Goal: Task Accomplishment & Management: Use online tool/utility

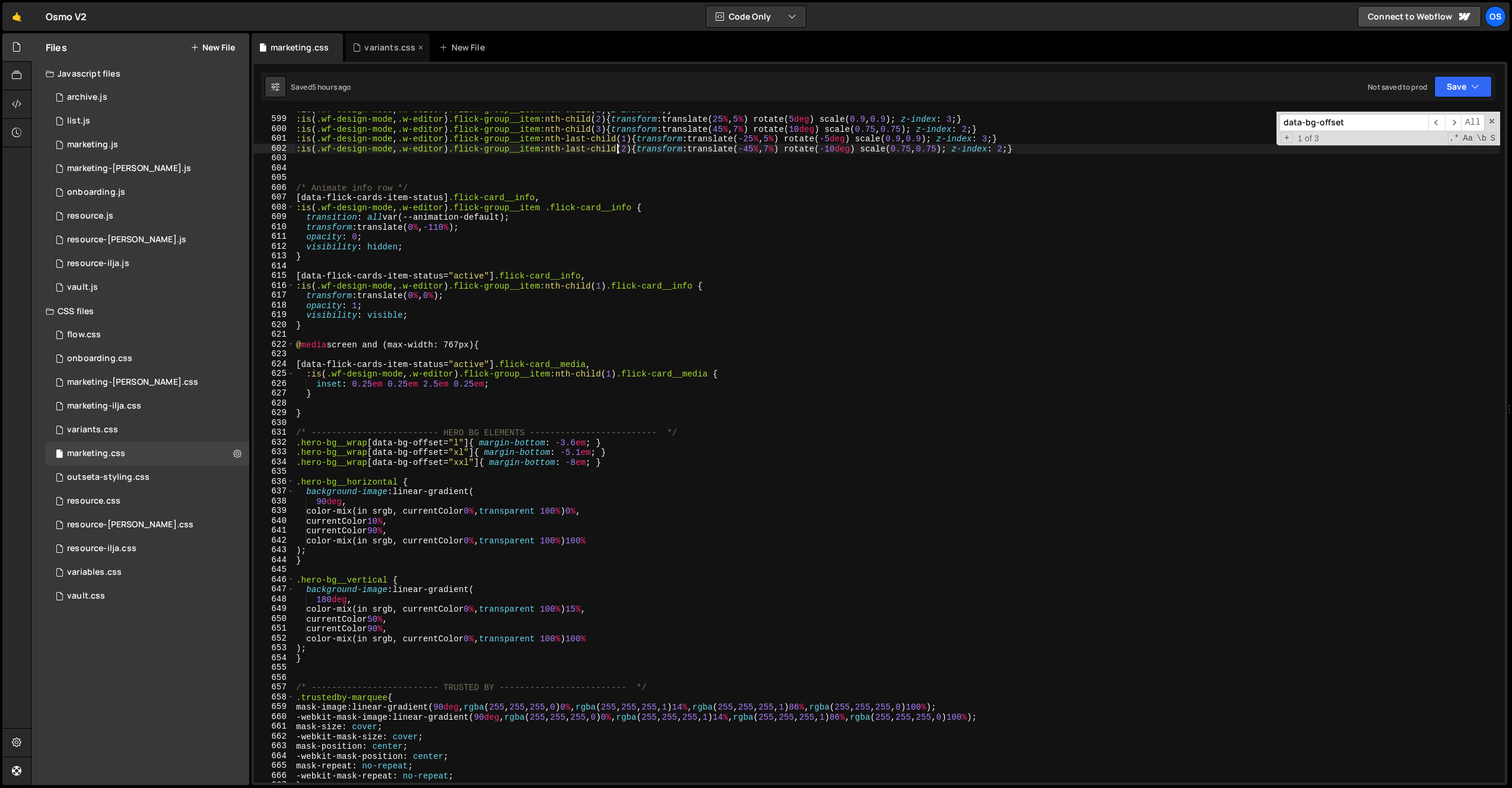
scroll to position [312, 0]
click at [120, 405] on div "marketing-ilja.css" at bounding box center [104, 406] width 74 height 11
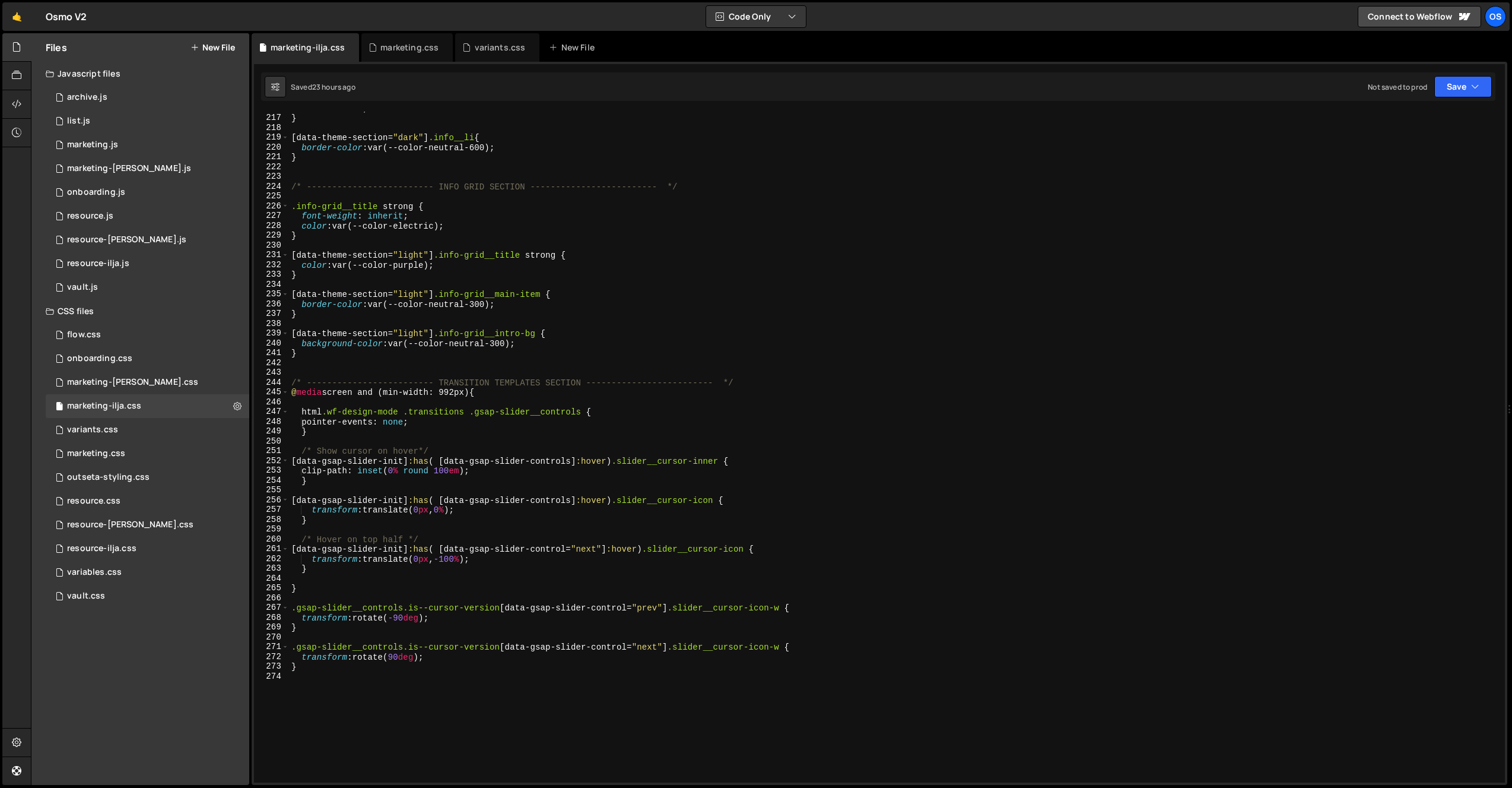
scroll to position [2344, 0]
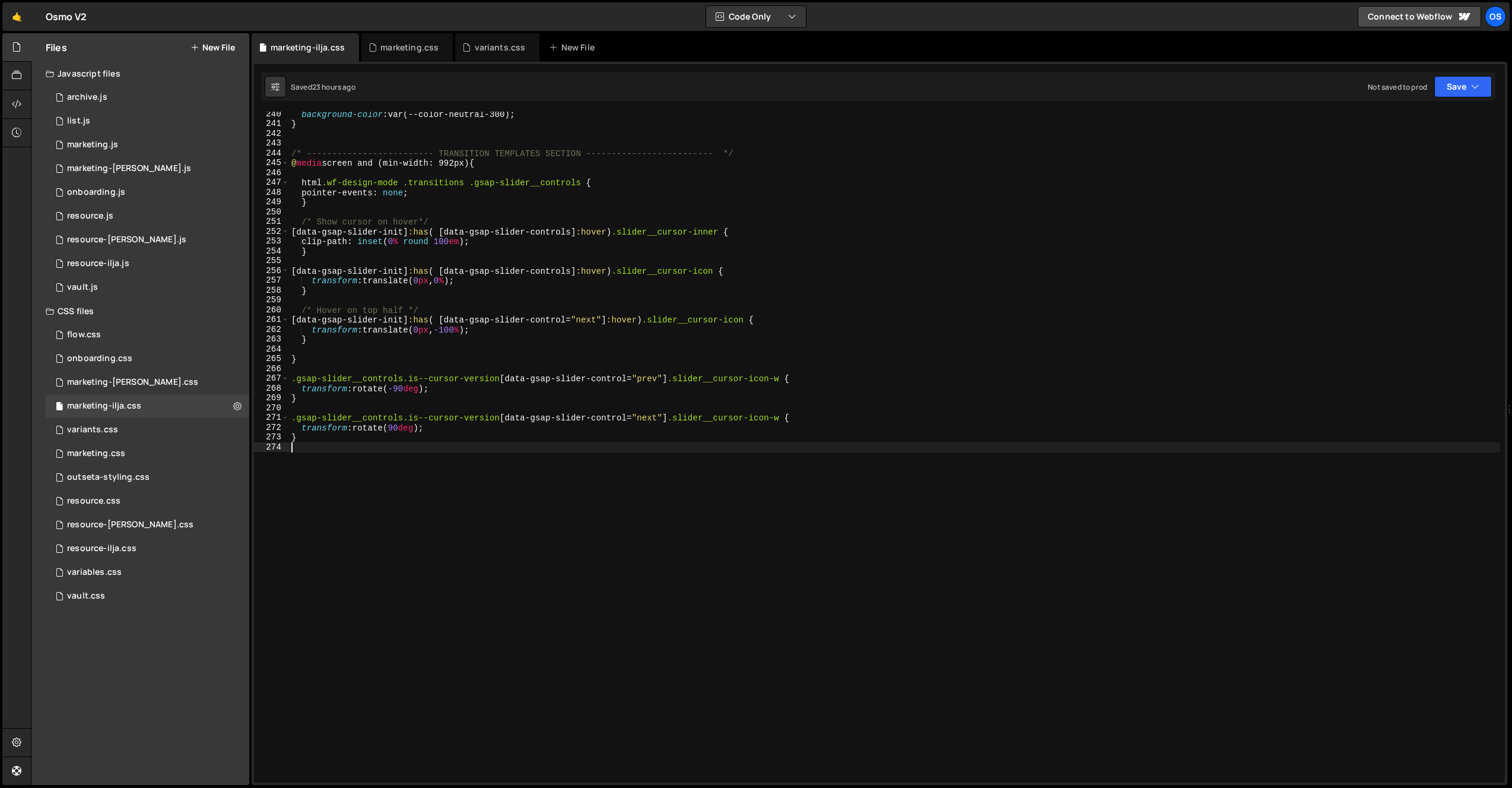
click at [506, 484] on div "background-color : var(--color-neutral-300) ; } /* ------------------------- TR…" at bounding box center [895, 454] width 1211 height 691
paste textarea "button-bg"
click at [292, 466] on div "background-color : var(--color-neutral-300) ; } /* ------------------------- TR…" at bounding box center [895, 454] width 1211 height 691
paste textarea "legal__sidebar"
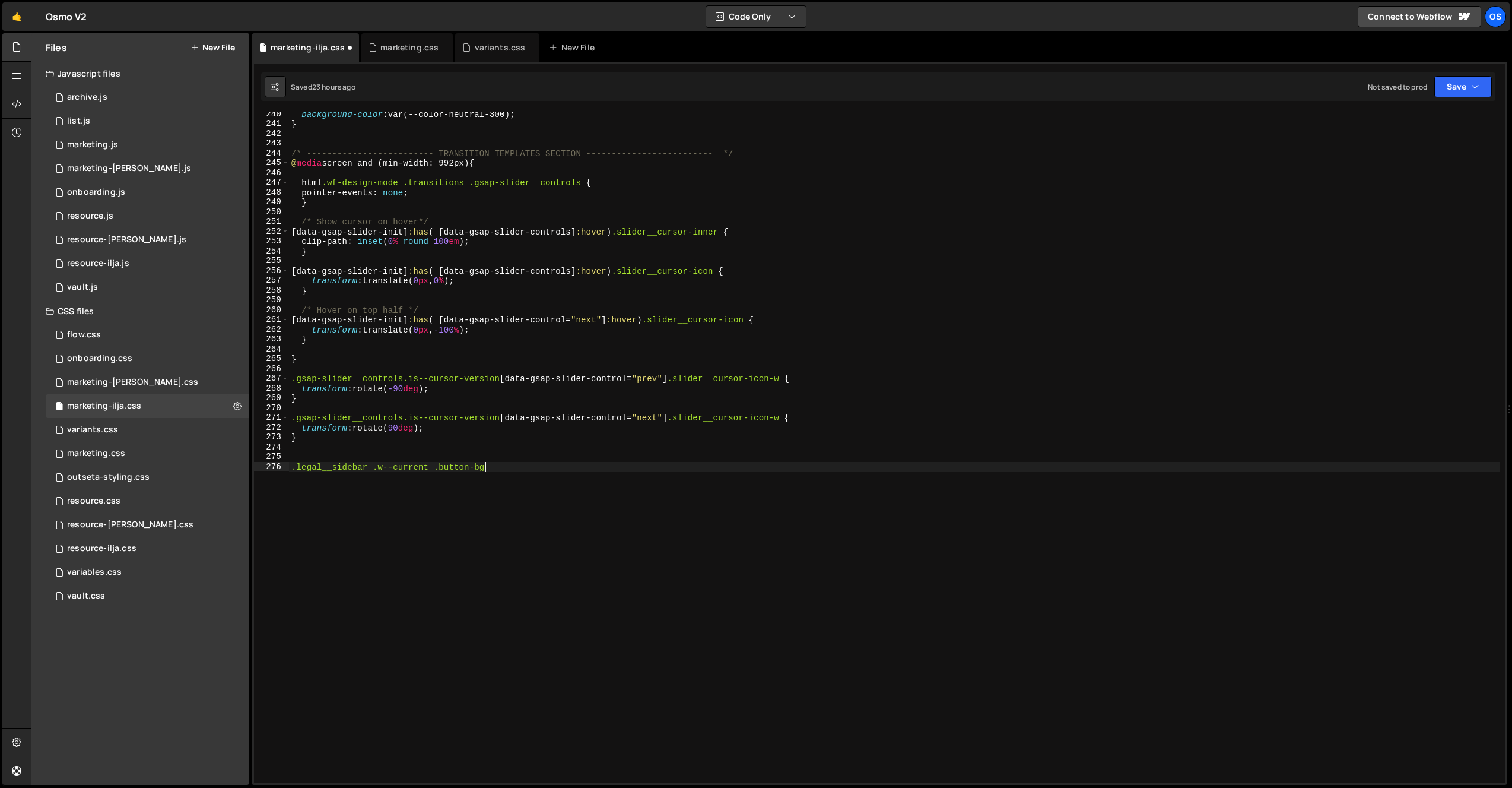
type textarea ".legal__sidebar .w--current .button-bg{"
click at [470, 480] on div "background-color : var(--color-neutral-300) ; } /* ------------------------- TR…" at bounding box center [895, 454] width 1211 height 691
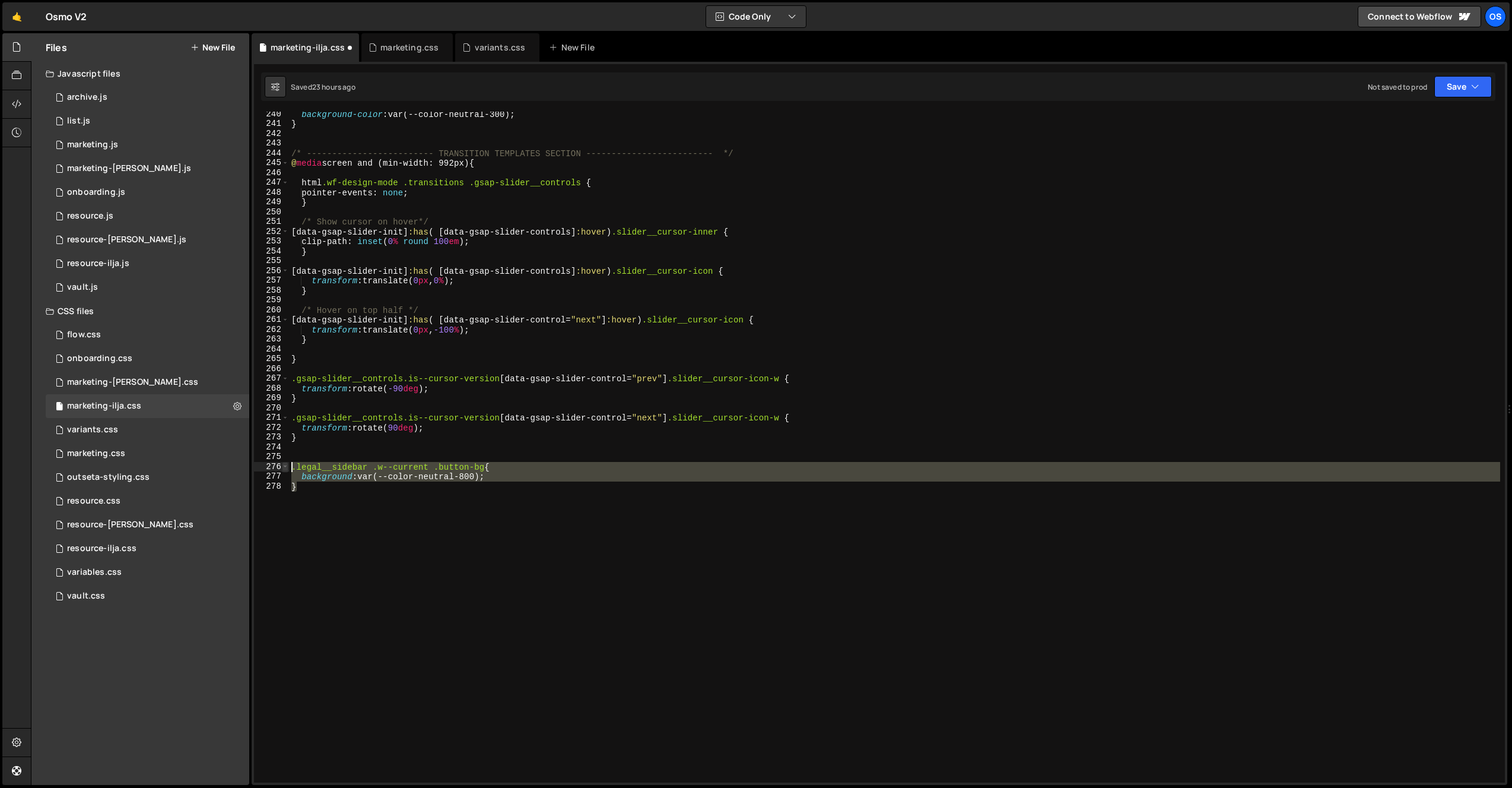
drag, startPoint x: 337, startPoint y: 519, endPoint x: 282, endPoint y: 467, distance: 75.7
click at [282, 467] on div "background: var(--color-neutral-800); 240 241 242 243 244 245 246 247 248 249 2…" at bounding box center [879, 447] width 1251 height 671
type textarea ".legal__sidebar .w--current .button-bg{ background: var(--color-neutral-800);"
click at [309, 450] on div "background-color : var(--color-neutral-300) ; } /* ------------------------- TR…" at bounding box center [895, 454] width 1211 height 691
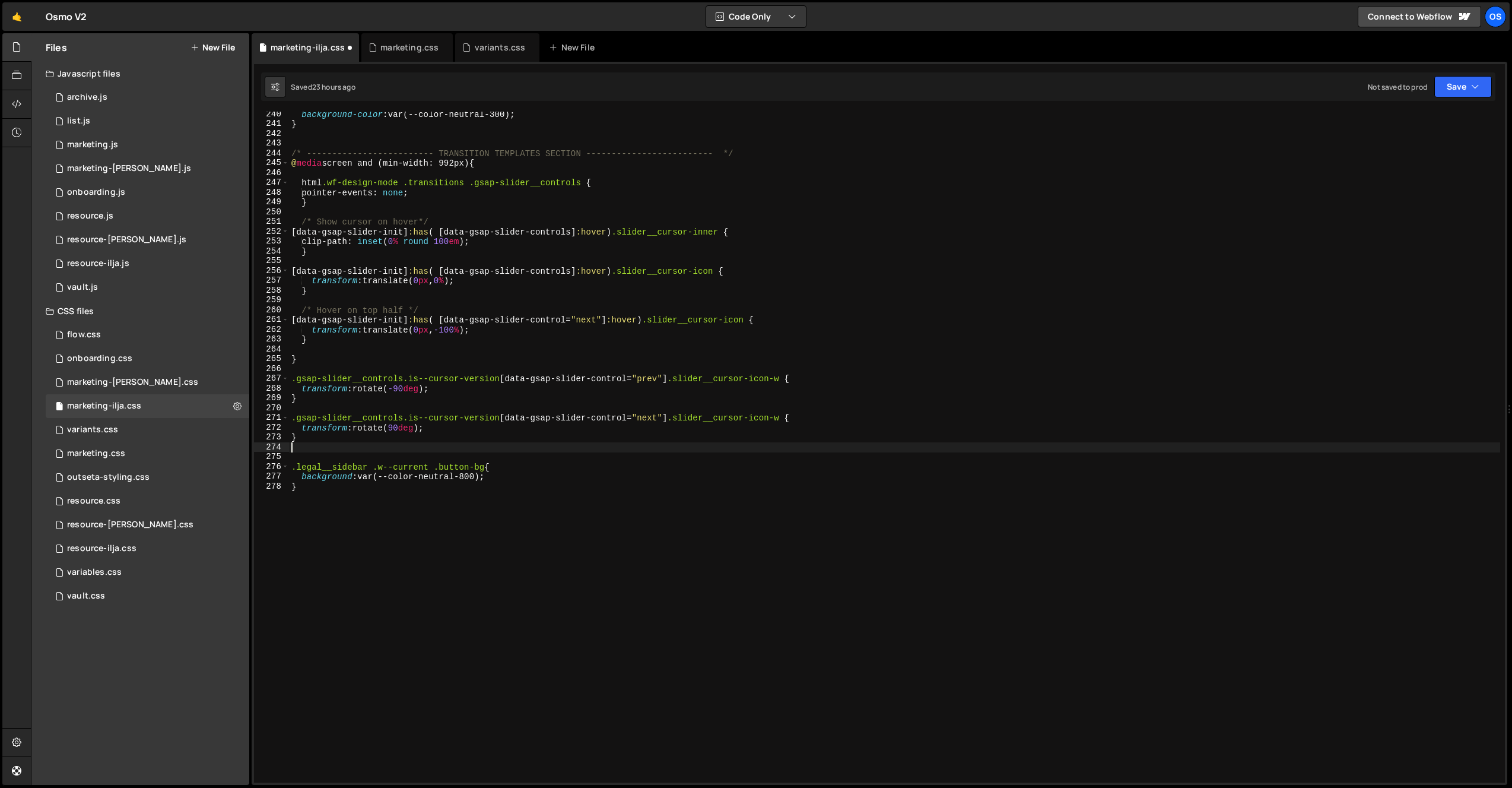
scroll to position [0, 0]
paste textarea "}"
type textarea "}"
click at [313, 450] on div "background-color : var(--color-neutral-300) ; } /* ------------------------- TR…" at bounding box center [895, 454] width 1211 height 691
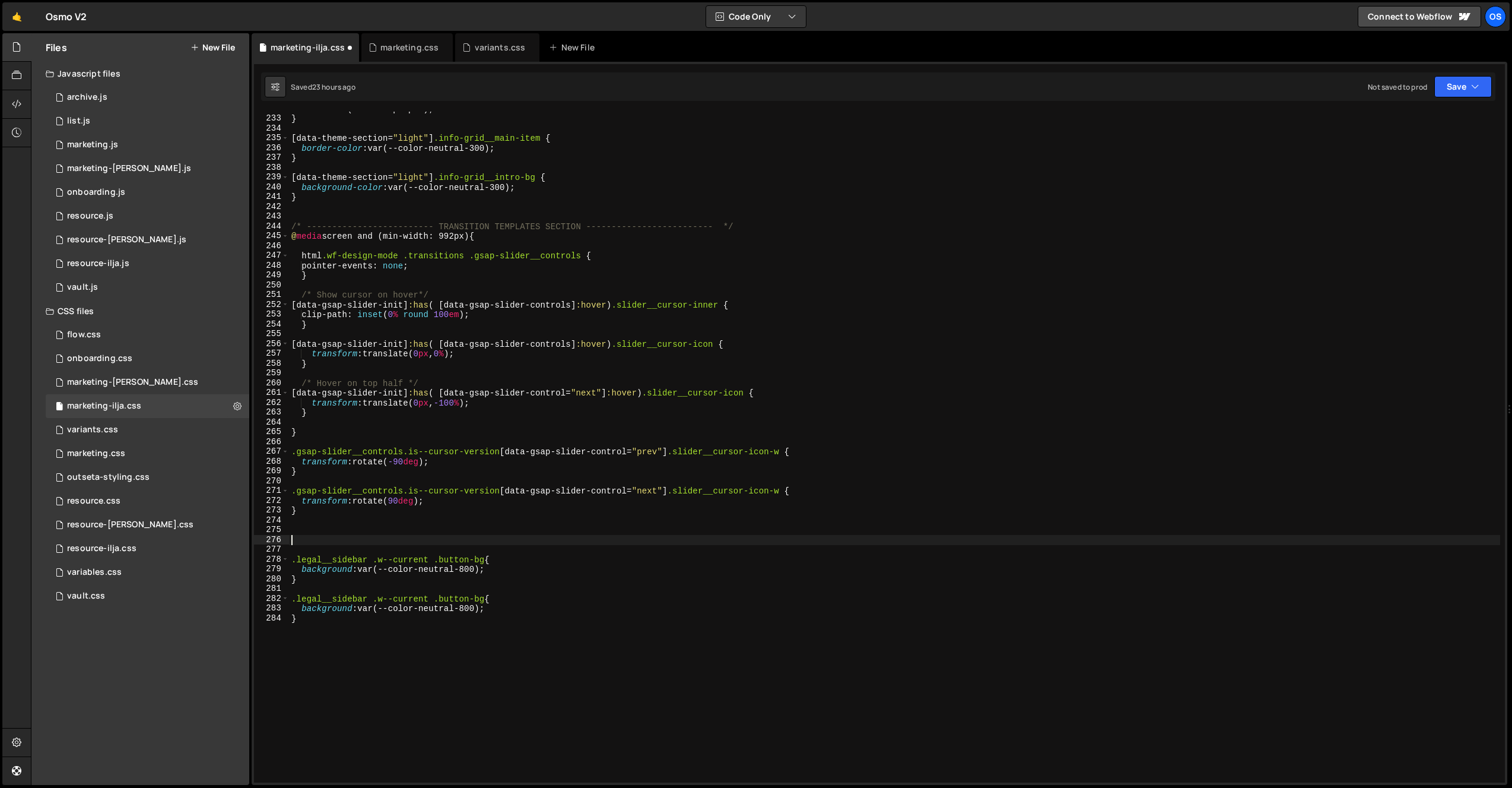
scroll to position [2229, 0]
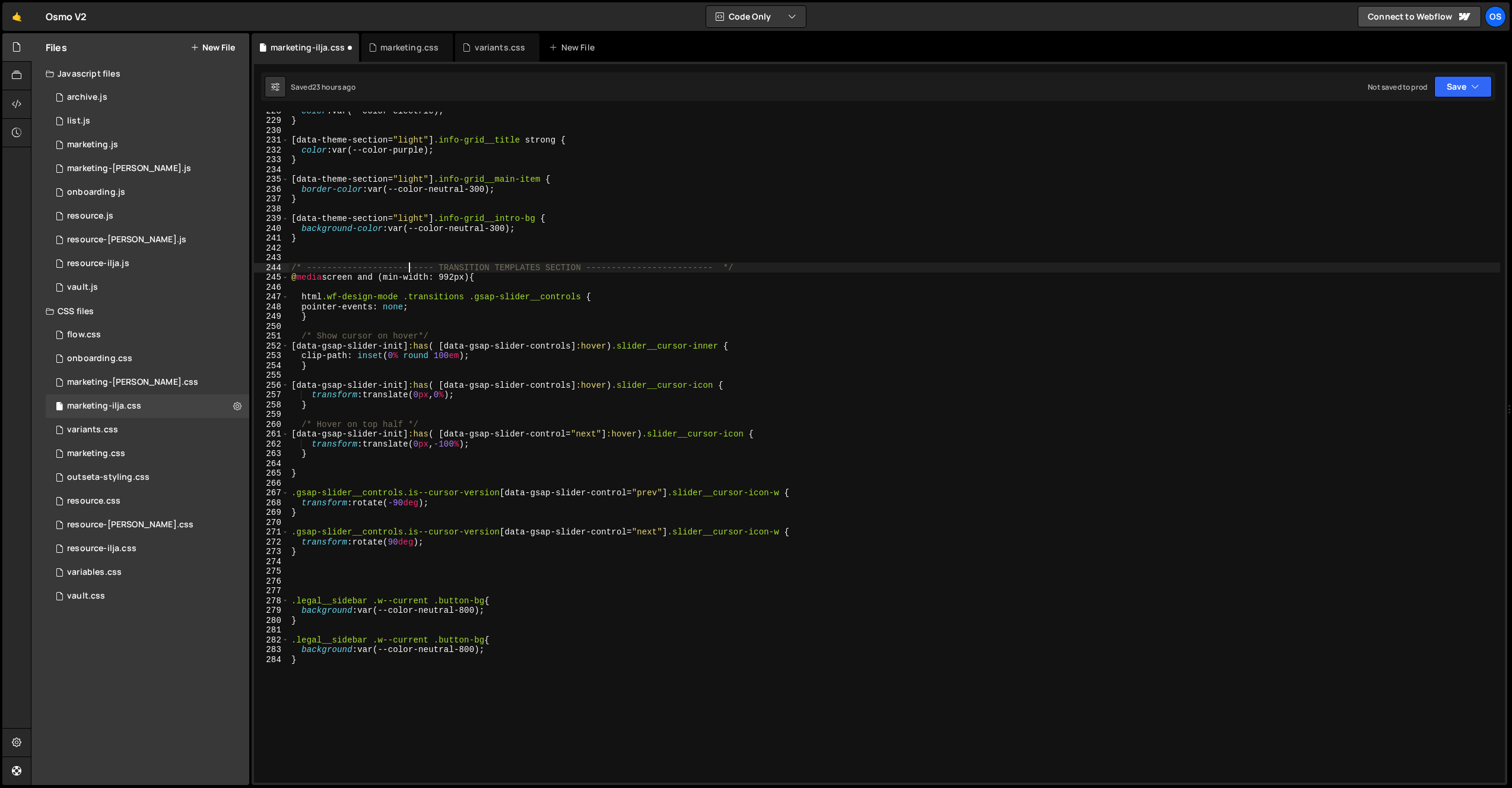
click at [409, 267] on div "color : var(--color-electric) ; } [ data-theme-section = " light " ] .info-grid…" at bounding box center [895, 451] width 1211 height 691
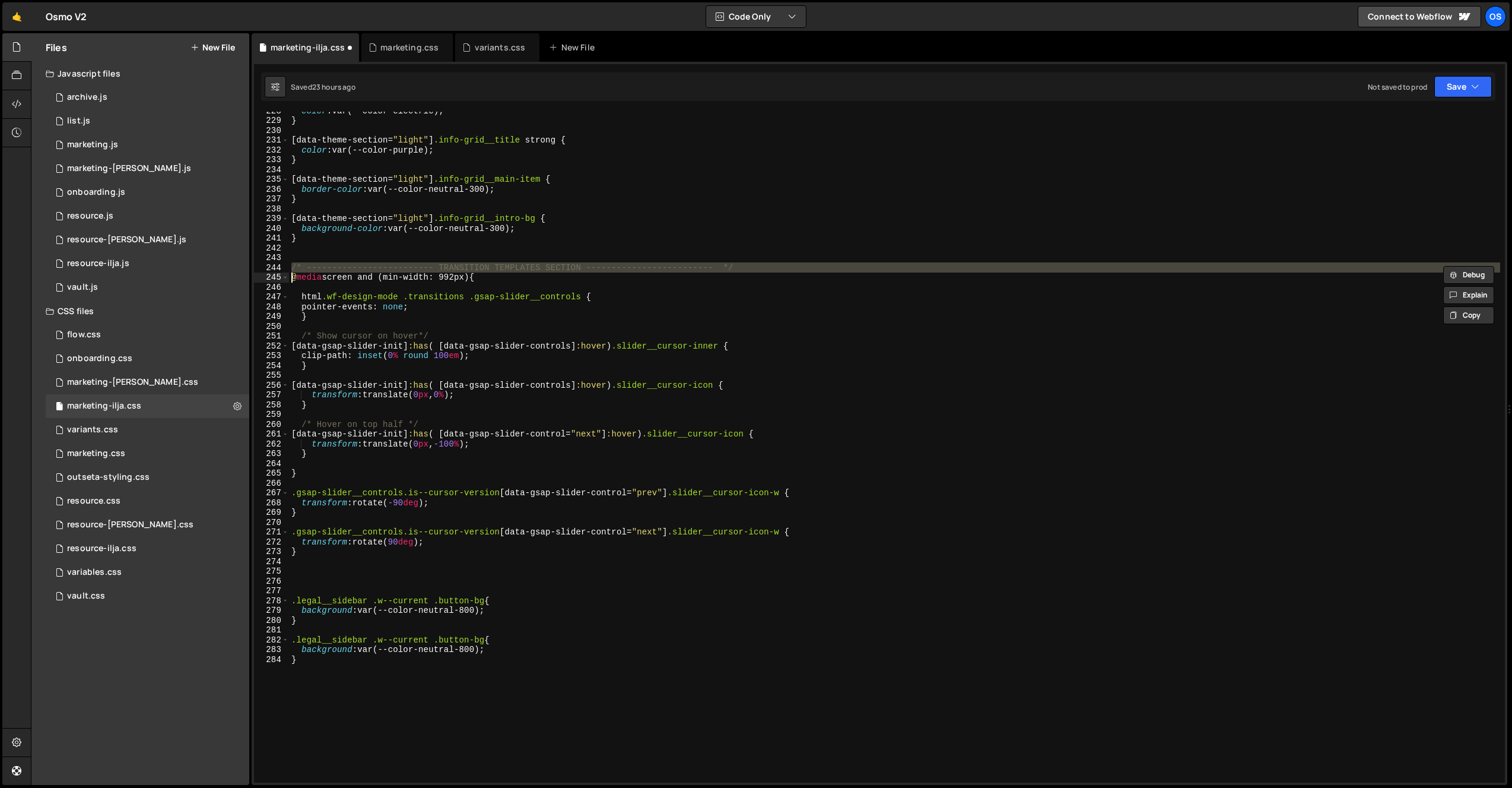
click at [409, 267] on div "color : var(--color-electric) ; } [ data-theme-section = " light " ] .info-grid…" at bounding box center [895, 451] width 1211 height 691
type textarea "/* ------------------------- TRANSITION TEMPLATES SECTION ---------------------…"
click at [320, 585] on div "color : var(--color-electric) ; } [ data-theme-section = " light " ] .info-grid…" at bounding box center [895, 451] width 1211 height 691
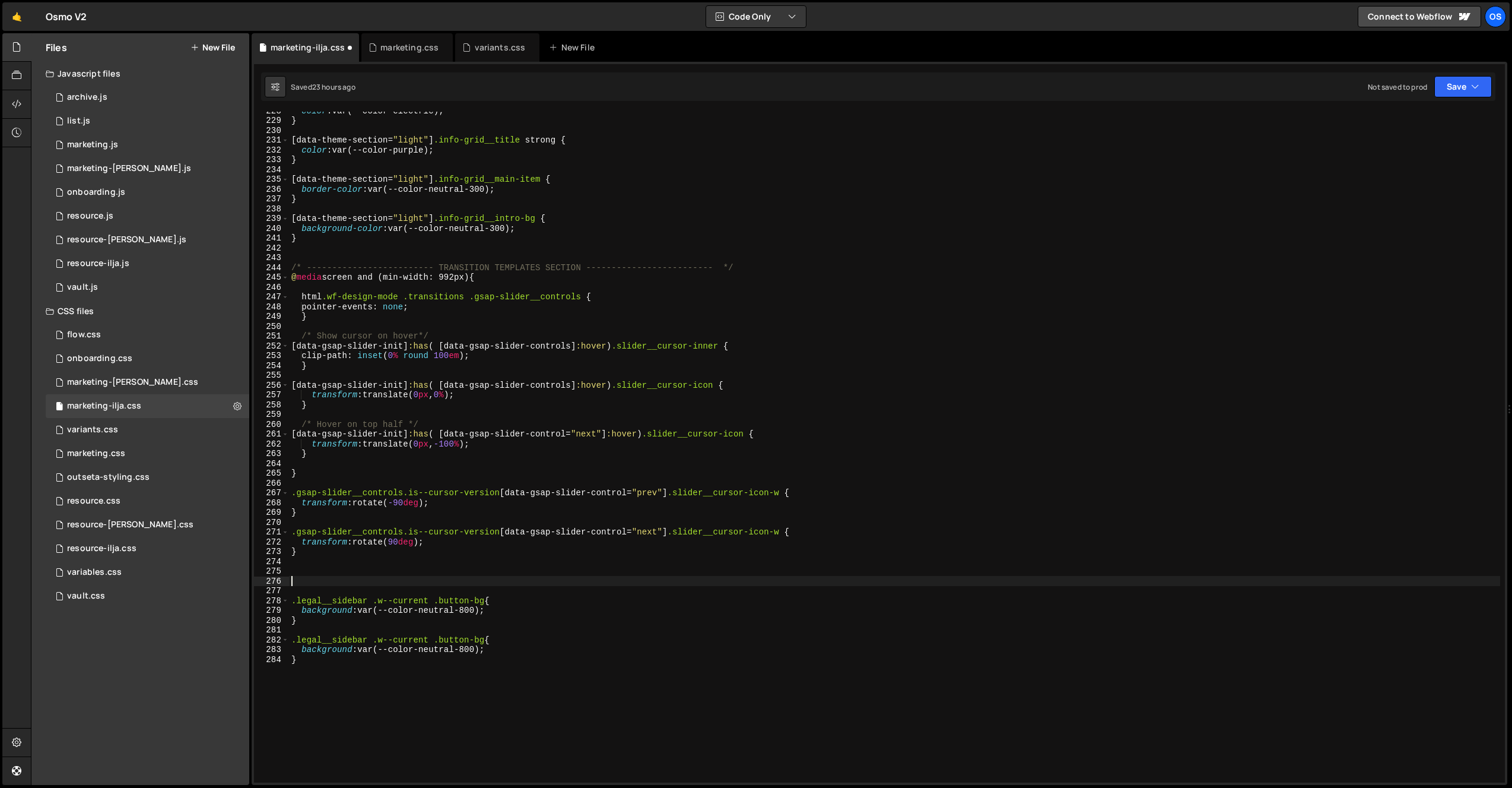
paste textarea "/* ------------------------- TRANSITION TEMPLATES SECTION ---------------------…"
click at [345, 595] on div "color : var(--color-electric) ; } [ data-theme-section = " light " ] .info-grid…" at bounding box center [895, 451] width 1211 height 691
drag, startPoint x: 581, startPoint y: 580, endPoint x: 440, endPoint y: 582, distance: 141.0
click at [440, 582] on div "color : var(--color-electric) ; } [ data-theme-section = " light " ] .info-grid…" at bounding box center [895, 451] width 1211 height 691
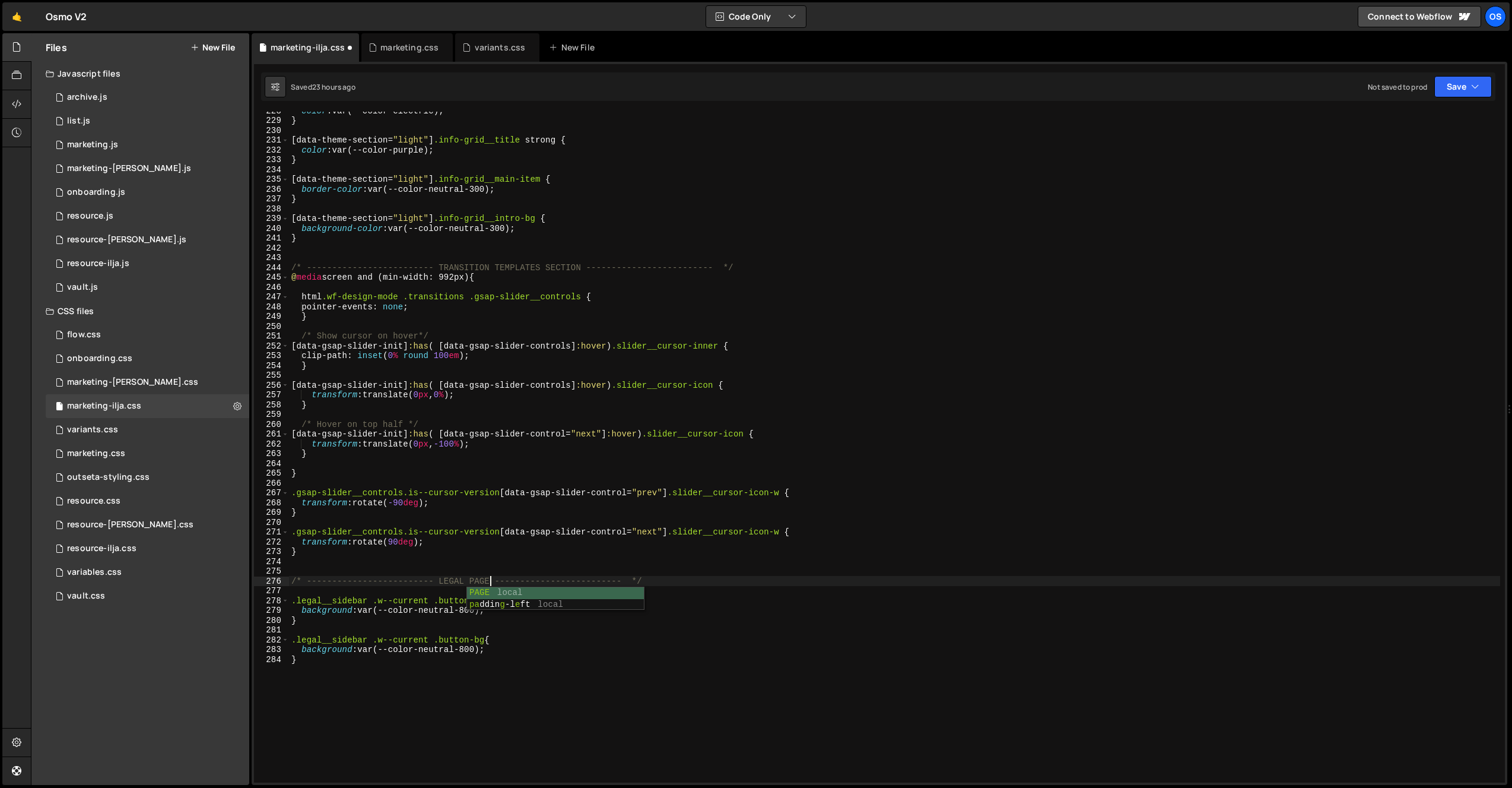
type textarea "/* ------------------------- LEGAL PAGES ------------------------- */"
drag, startPoint x: 418, startPoint y: 634, endPoint x: 403, endPoint y: 626, distance: 17.0
click at [417, 634] on div "color : var(--color-electric) ; } [ data-theme-section = " light " ] .info-grid…" at bounding box center [895, 451] width 1211 height 691
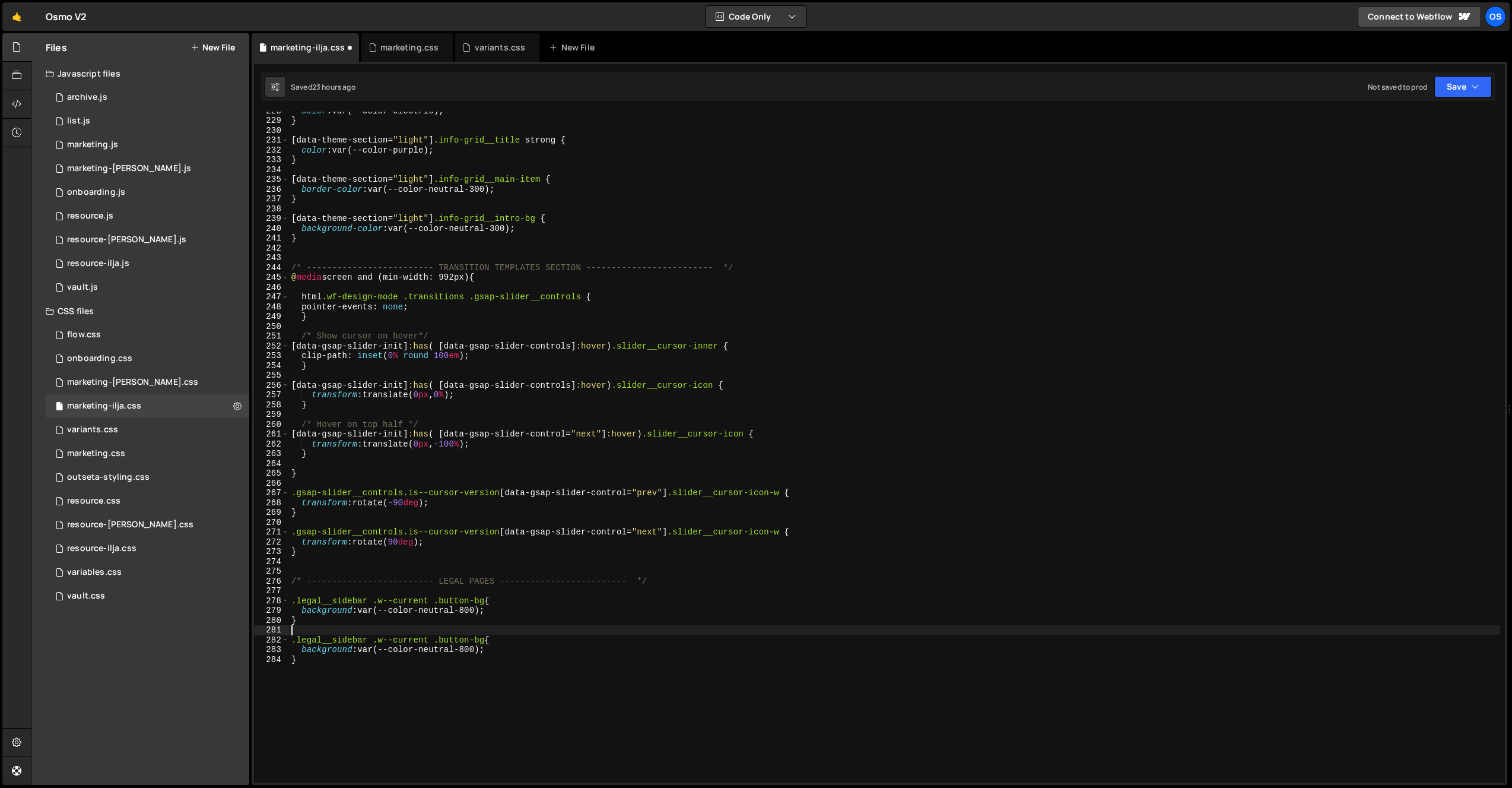
click at [409, 603] on div "color : var(--color-electric) ; } [ data-theme-section = " light " ] .info-grid…" at bounding box center [895, 451] width 1211 height 691
drag, startPoint x: 449, startPoint y: 600, endPoint x: 483, endPoint y: 602, distance: 34.1
click at [483, 602] on div "color : var(--color-electric) ; } [ data-theme-section = " light " ] .info-grid…" at bounding box center [895, 451] width 1211 height 691
click at [464, 613] on div "color : var(--color-electric) ; } [ data-theme-section = " light " ] .info-grid…" at bounding box center [895, 451] width 1211 height 691
click at [330, 613] on div "color : var(--color-electric) ; } [ data-theme-section = " light " ] .info-grid…" at bounding box center [895, 451] width 1211 height 691
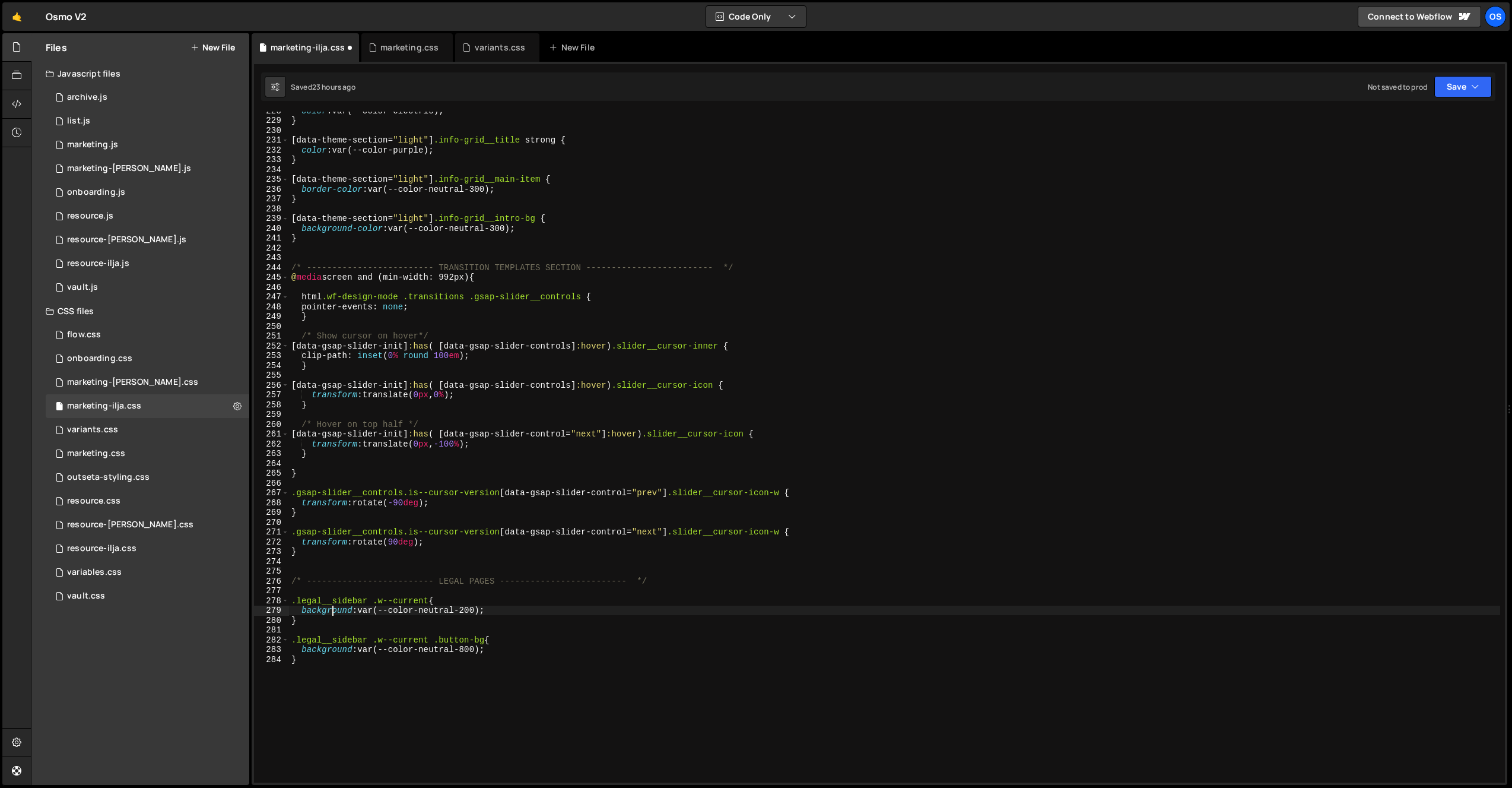
click at [330, 613] on div "color : var(--color-electric) ; } [ data-theme-section = " light " ] .info-grid…" at bounding box center [895, 451] width 1211 height 691
type textarea "color: var(--color-neutral-200);"
